Goal: Task Accomplishment & Management: Manage account settings

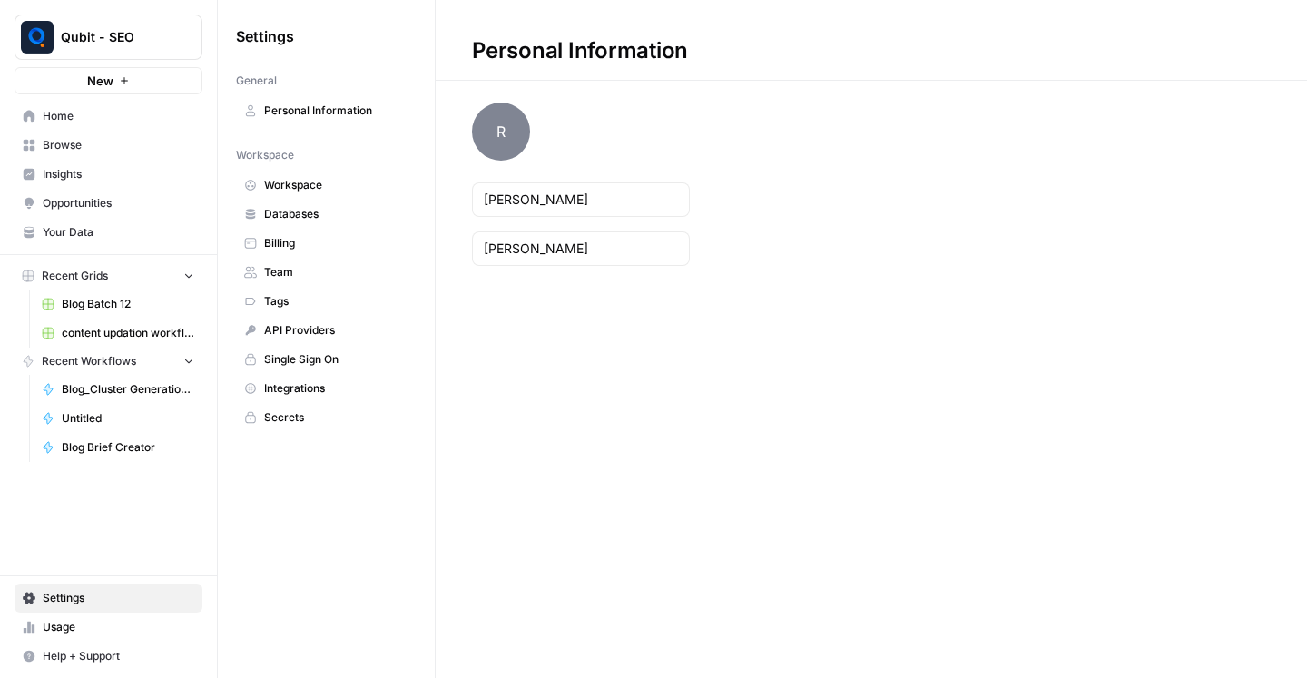
click at [101, 151] on span "Browse" at bounding box center [119, 145] width 152 height 16
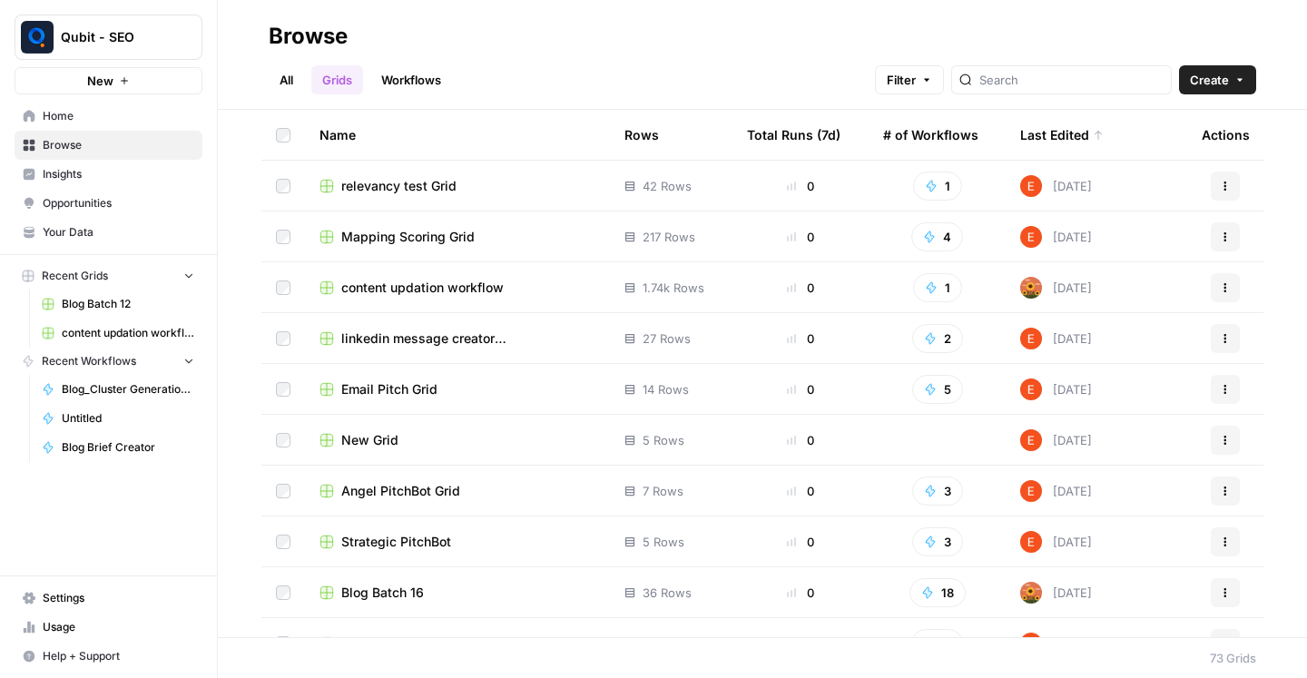
click at [86, 167] on span "Insights" at bounding box center [119, 174] width 152 height 16
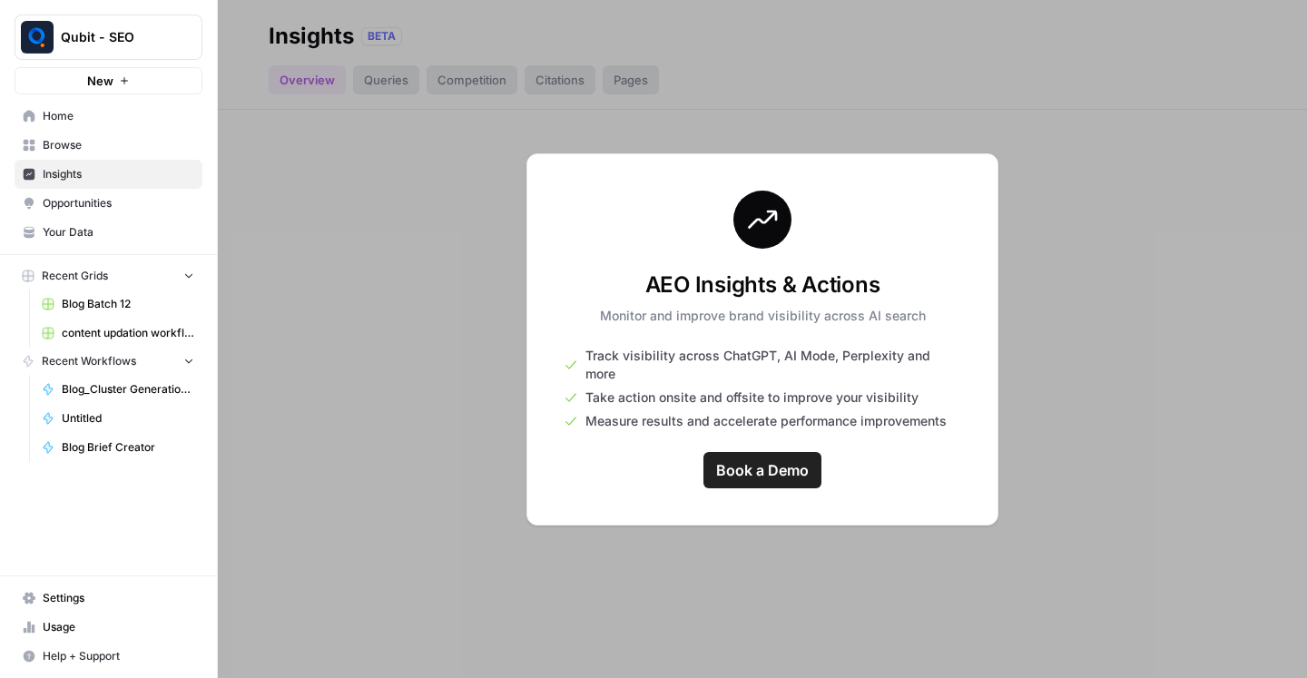
click at [133, 225] on span "Your Data" at bounding box center [119, 232] width 152 height 16
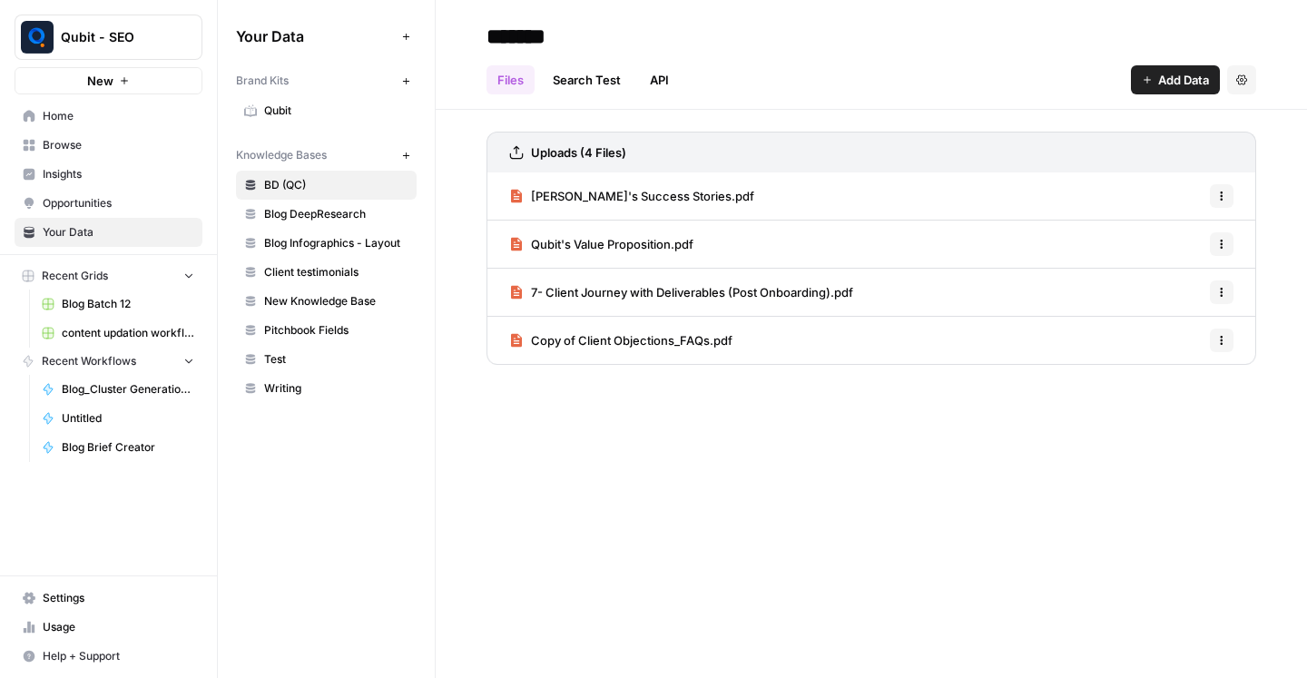
click at [103, 633] on span "Usage" at bounding box center [119, 627] width 152 height 16
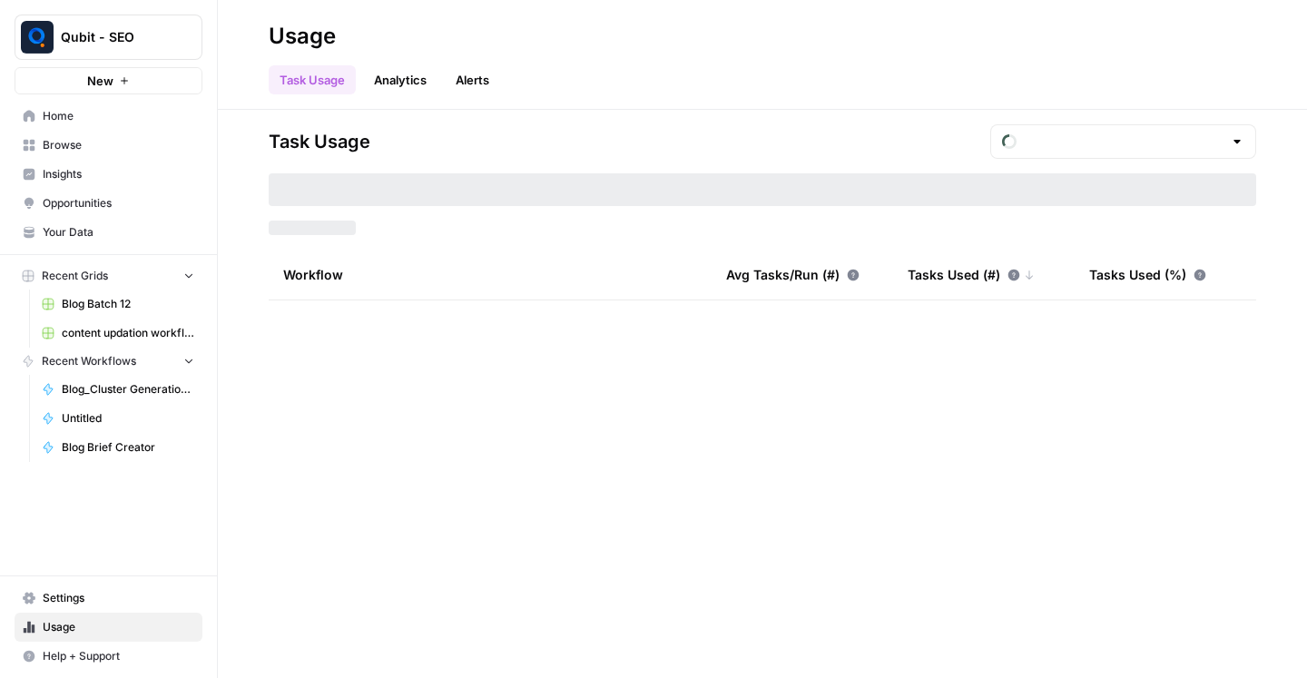
type input "September Included Tasks"
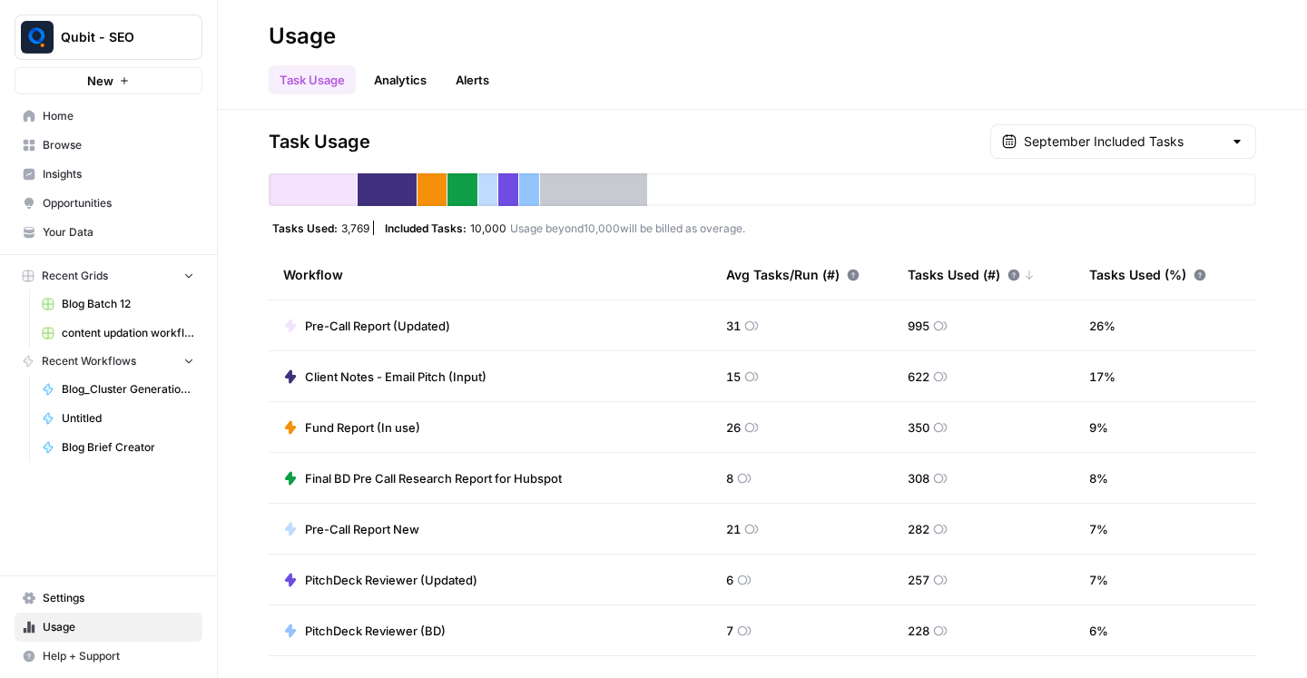
click at [90, 586] on link "Settings" at bounding box center [109, 598] width 188 height 29
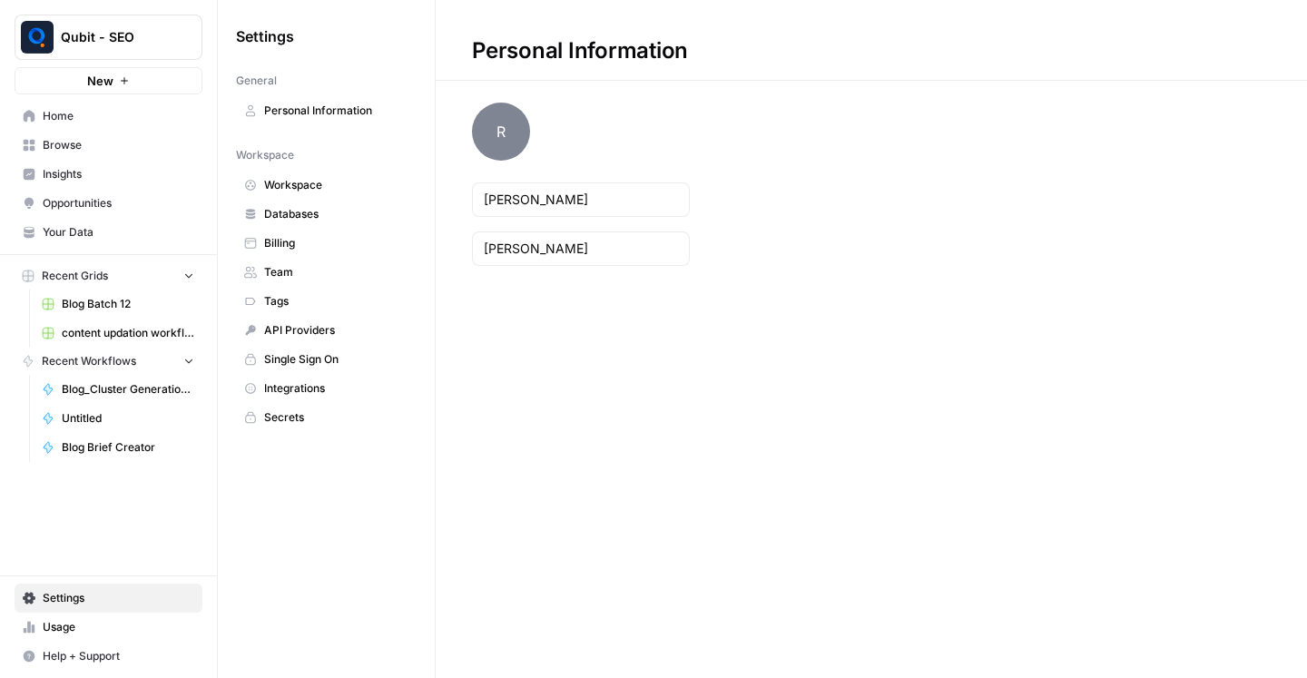
click at [335, 243] on span "Billing" at bounding box center [336, 243] width 144 height 16
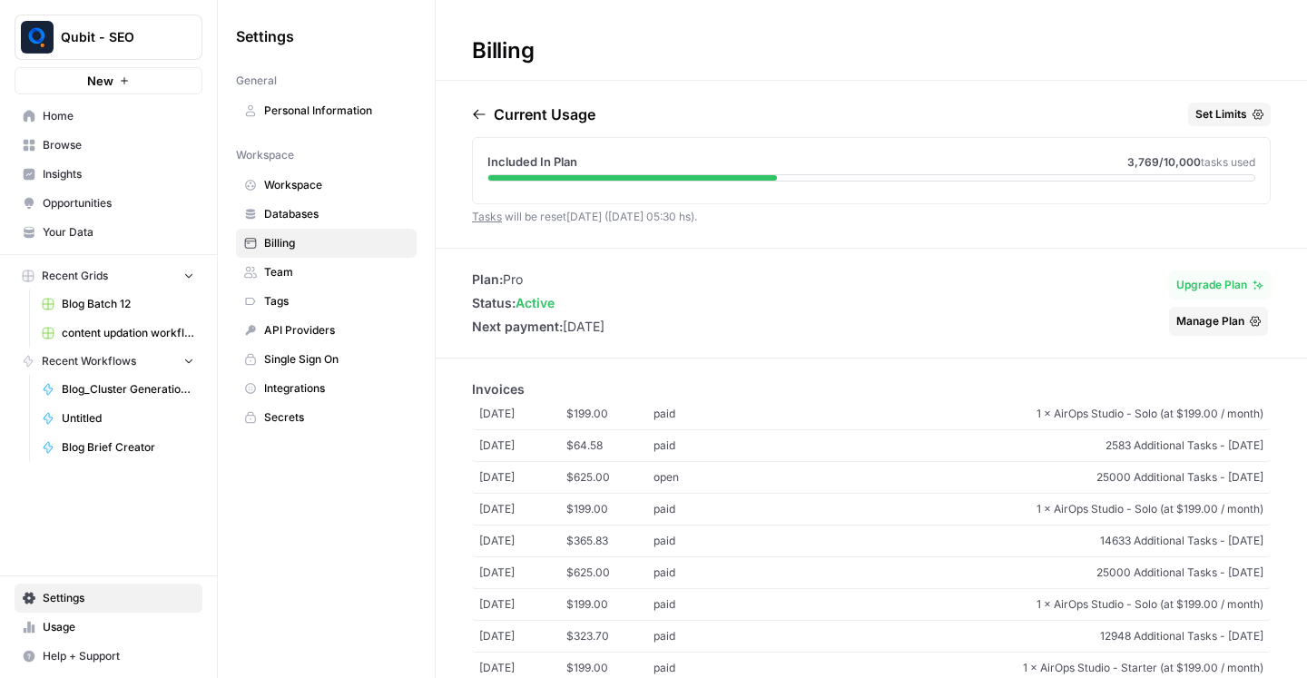
click at [307, 275] on span "Team" at bounding box center [336, 272] width 144 height 16
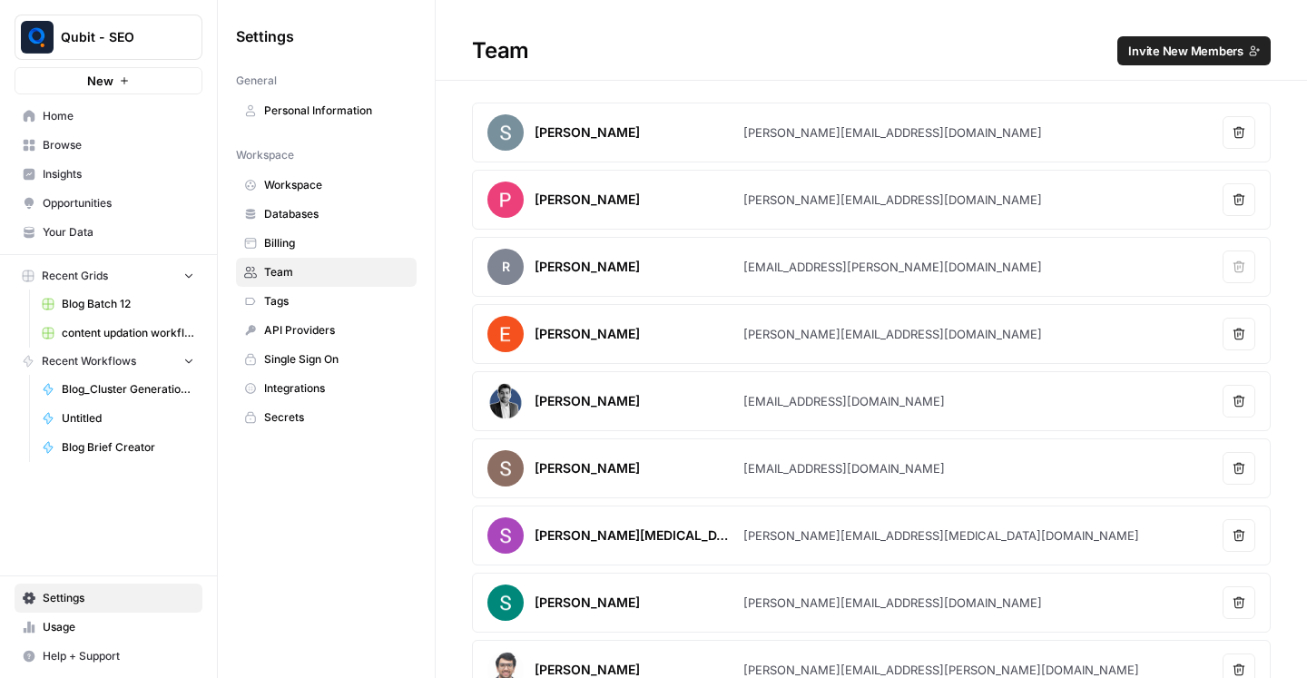
click at [288, 306] on span "Tags" at bounding box center [336, 301] width 144 height 16
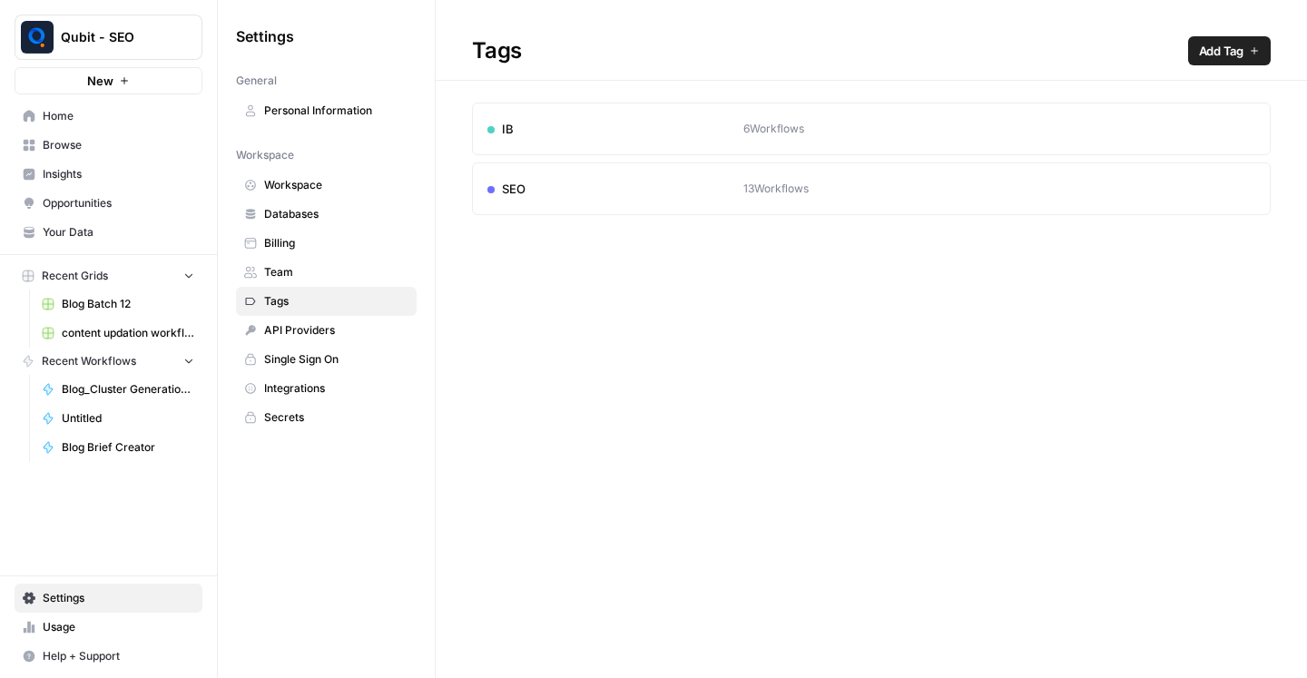
click at [316, 328] on span "API Providers" at bounding box center [336, 330] width 144 height 16
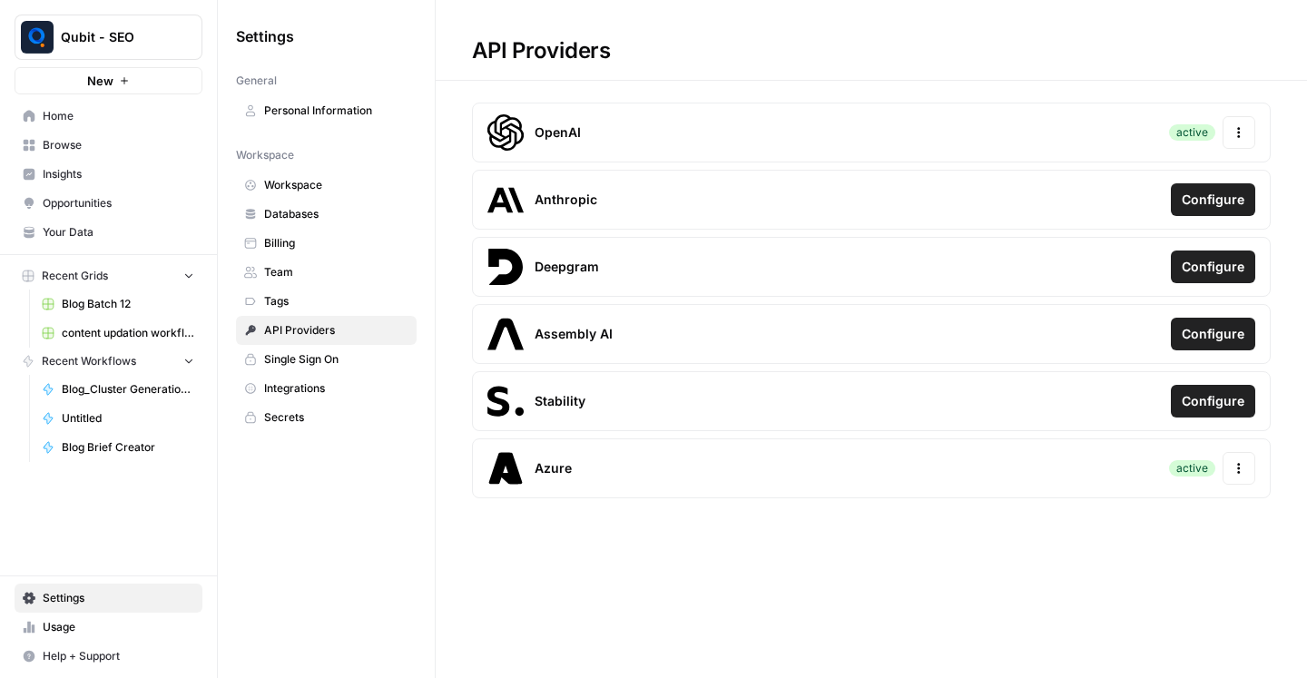
click at [1243, 475] on button "Actions" at bounding box center [1239, 468] width 33 height 33
click at [1172, 507] on div "Update Credentials" at bounding box center [1119, 516] width 256 height 33
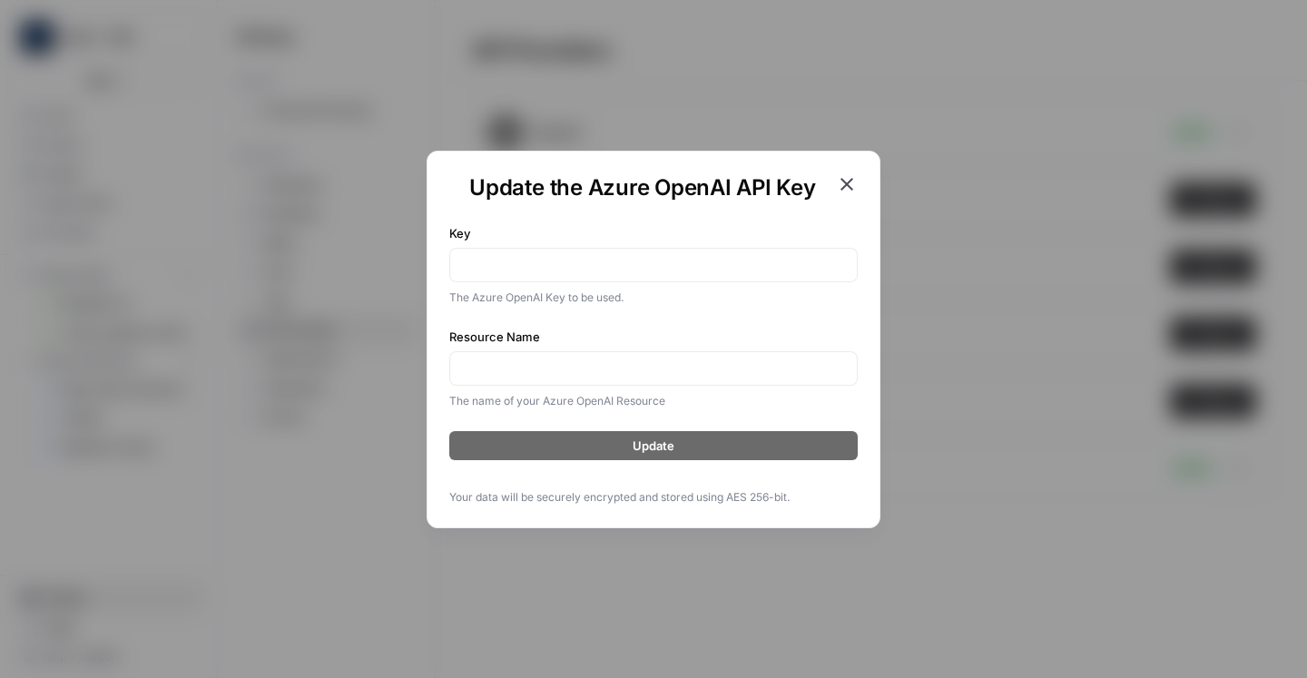
click at [850, 191] on icon "button" at bounding box center [847, 184] width 22 height 22
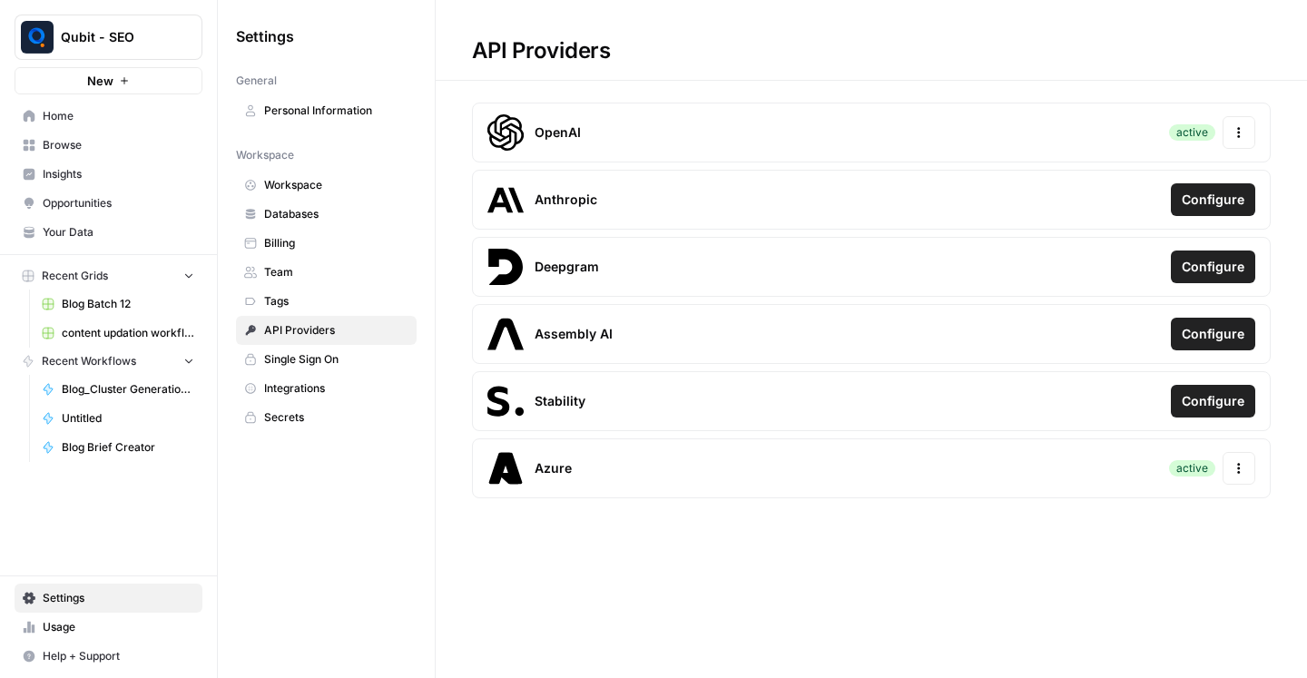
click at [1243, 202] on span "Configure" at bounding box center [1213, 200] width 63 height 18
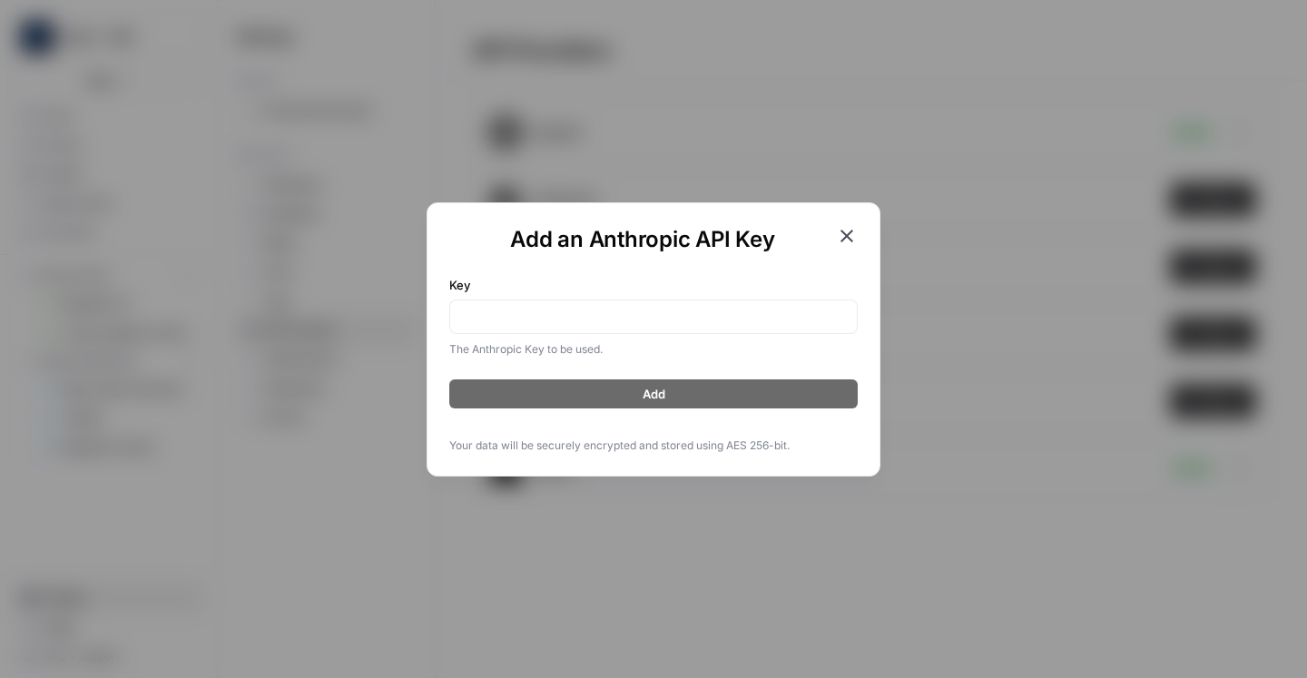
click at [853, 236] on icon "button" at bounding box center [847, 236] width 22 height 22
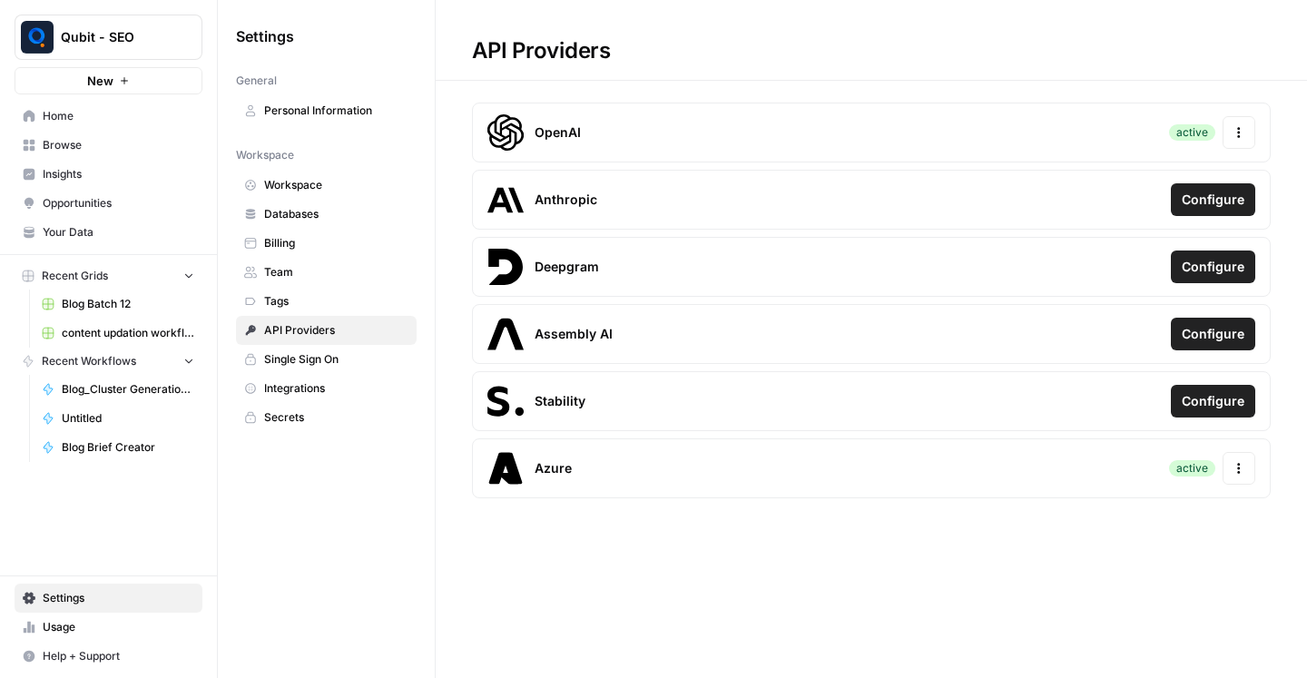
click at [1219, 258] on span "Configure" at bounding box center [1213, 267] width 63 height 18
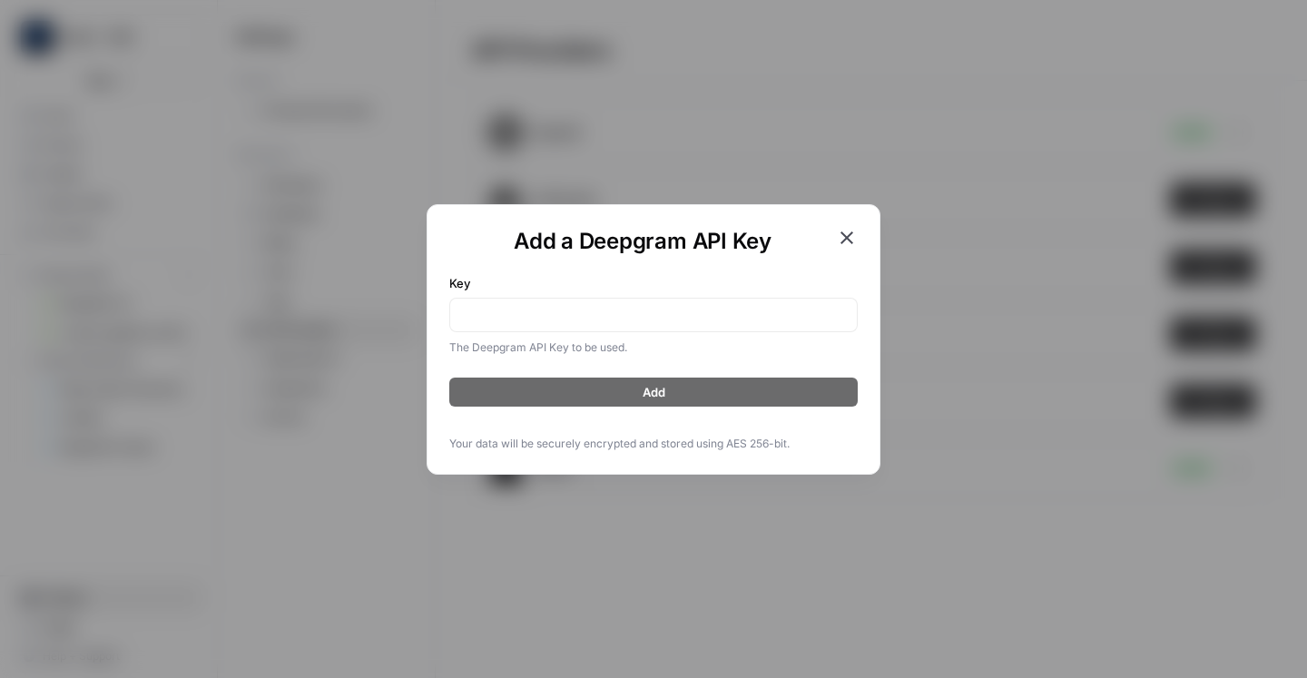
click at [852, 234] on icon "button" at bounding box center [847, 238] width 22 height 22
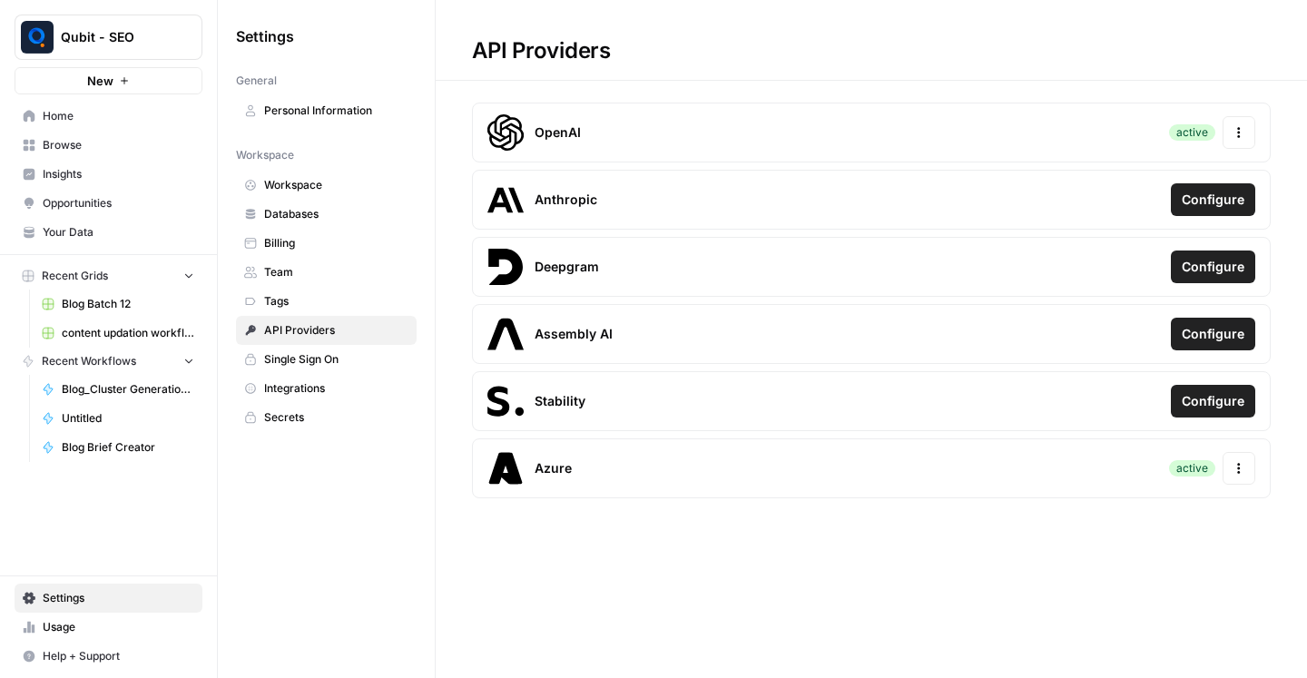
click at [1207, 338] on span "Configure" at bounding box center [1213, 334] width 63 height 18
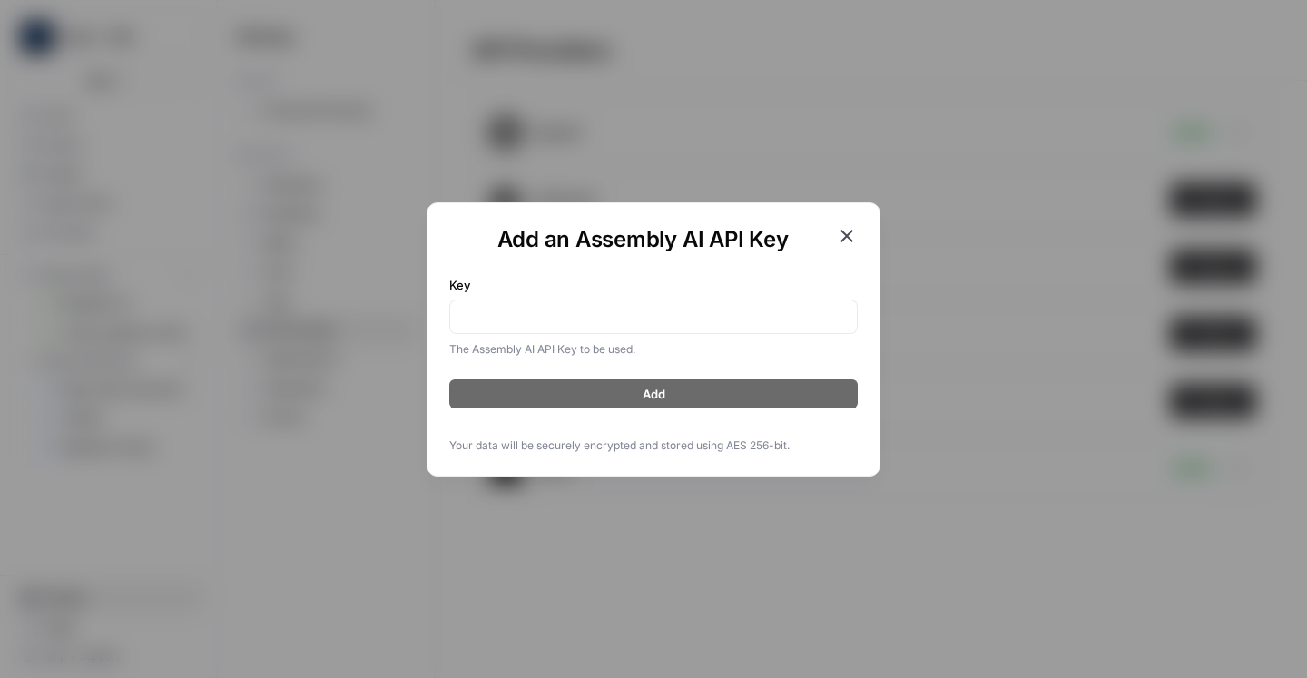
click at [832, 237] on h1 "Add an Assembly AI API Key" at bounding box center [642, 239] width 387 height 29
click at [848, 236] on icon "button" at bounding box center [847, 236] width 13 height 13
